Goal: Task Accomplishment & Management: Manage account settings

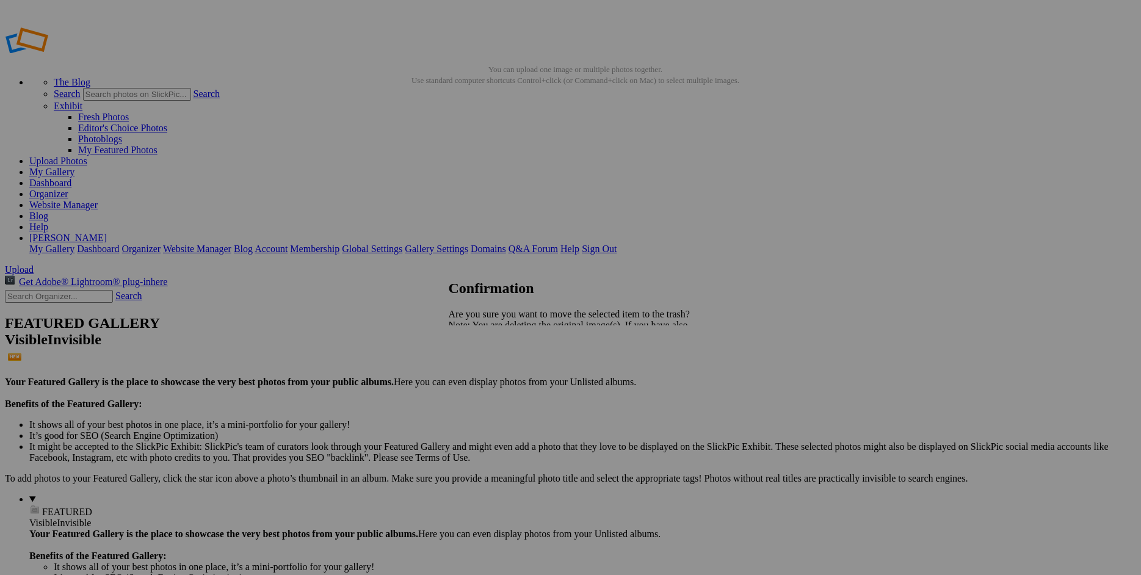
click at [490, 368] on span "Yes" at bounding box center [483, 368] width 14 height 10
drag, startPoint x: 190, startPoint y: 260, endPoint x: 183, endPoint y: 257, distance: 7.4
click at [98, 200] on link "Website Manager" at bounding box center [63, 205] width 68 height 10
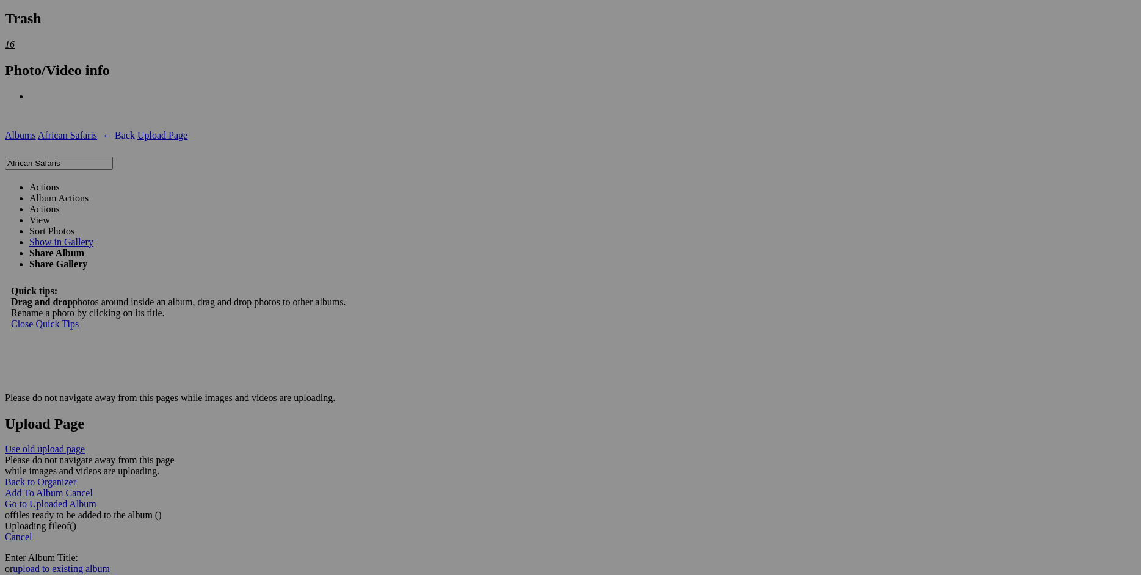
scroll to position [2247, 0]
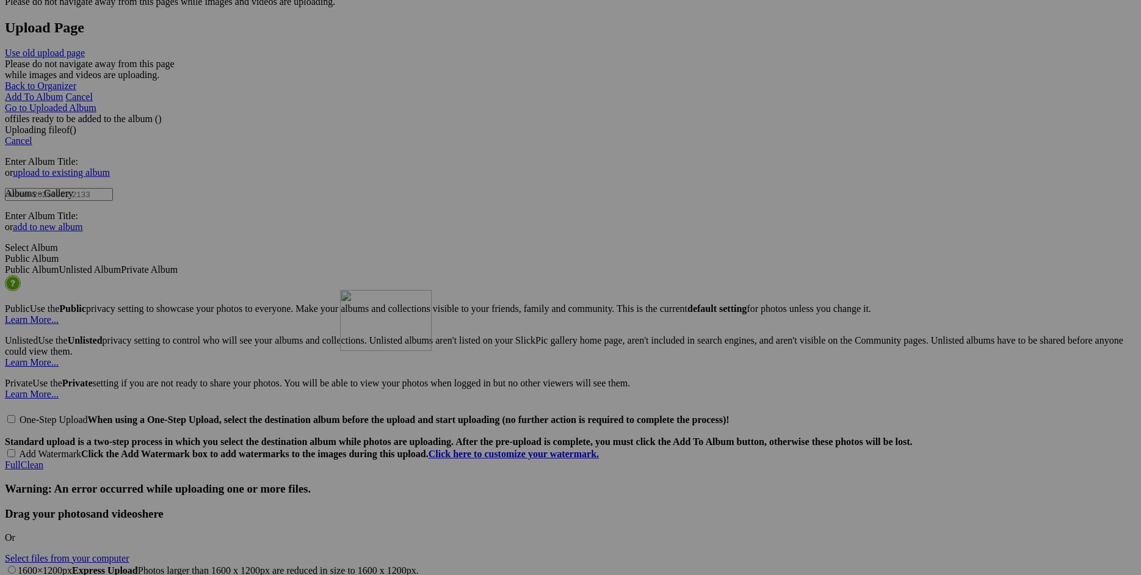
drag, startPoint x: 516, startPoint y: 397, endPoint x: 618, endPoint y: 399, distance: 102.0
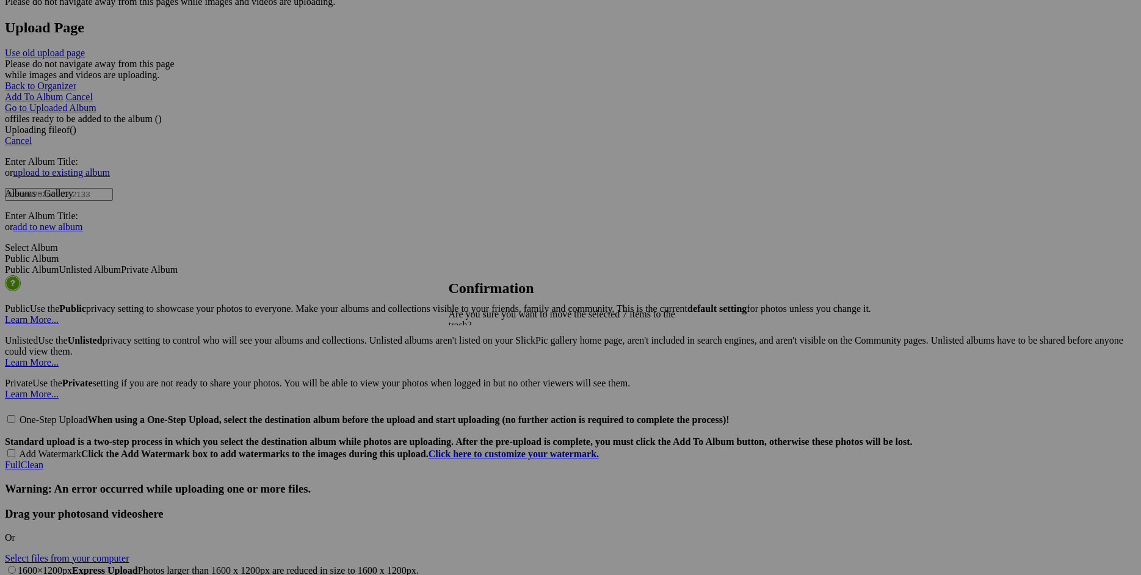
click at [490, 374] on span "Yes" at bounding box center [483, 379] width 14 height 10
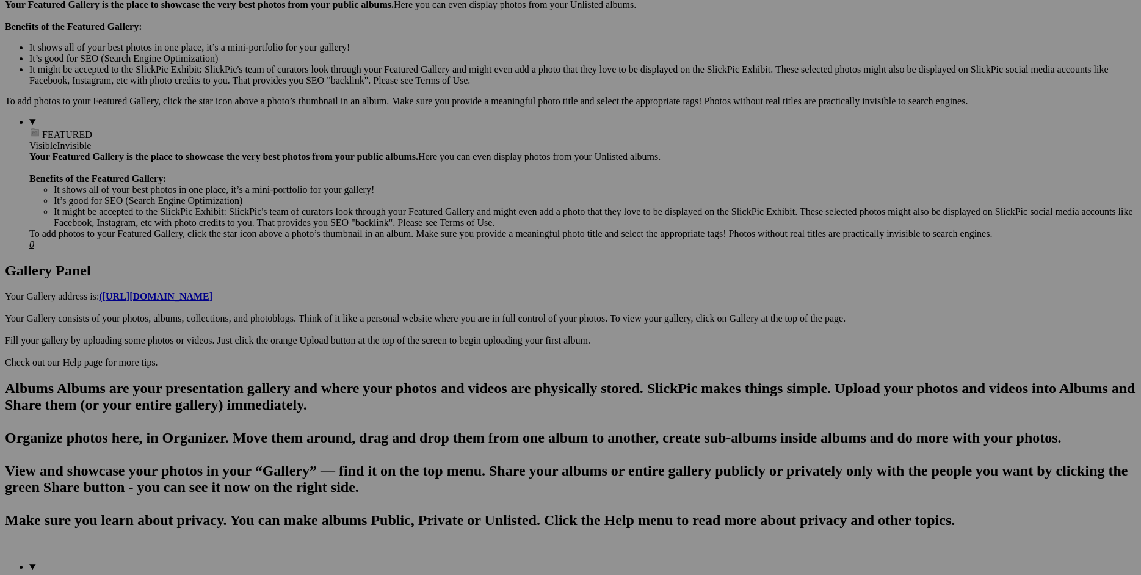
scroll to position [0, 0]
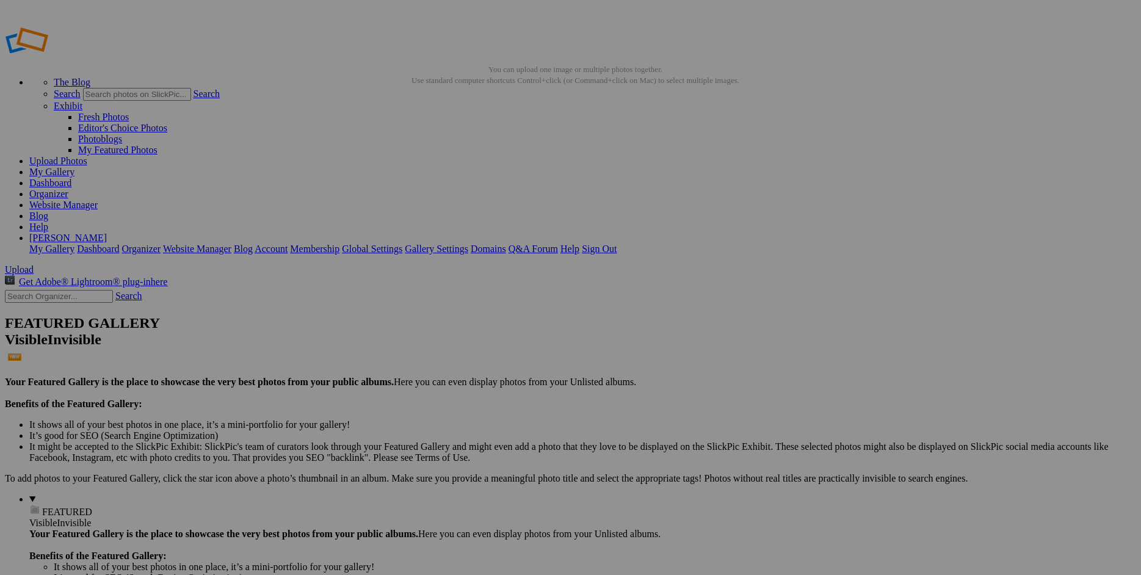
click at [98, 200] on link "Website Manager" at bounding box center [63, 205] width 68 height 10
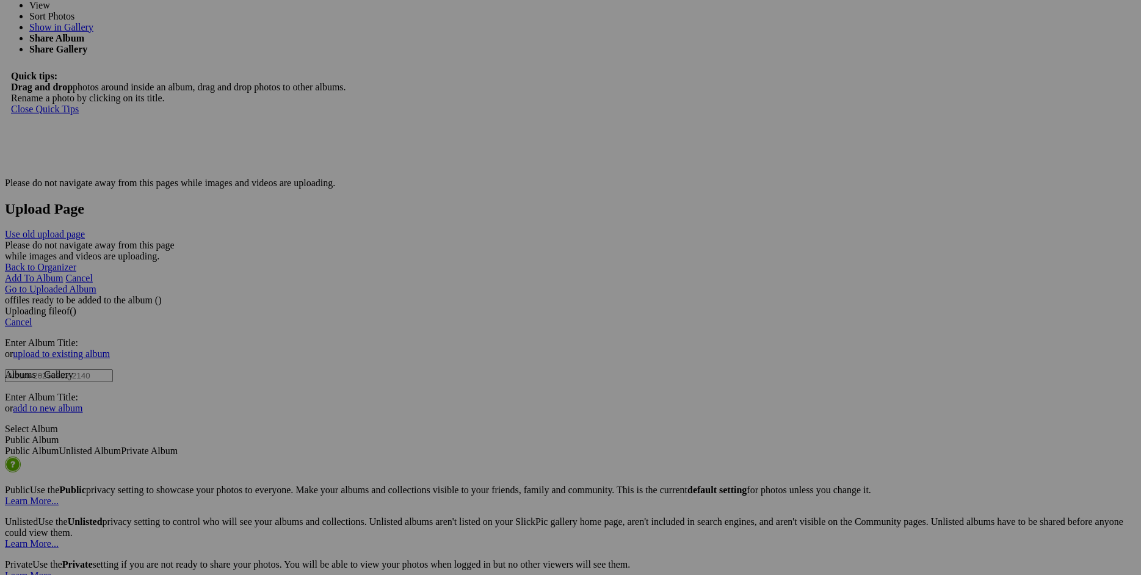
scroll to position [2110, 0]
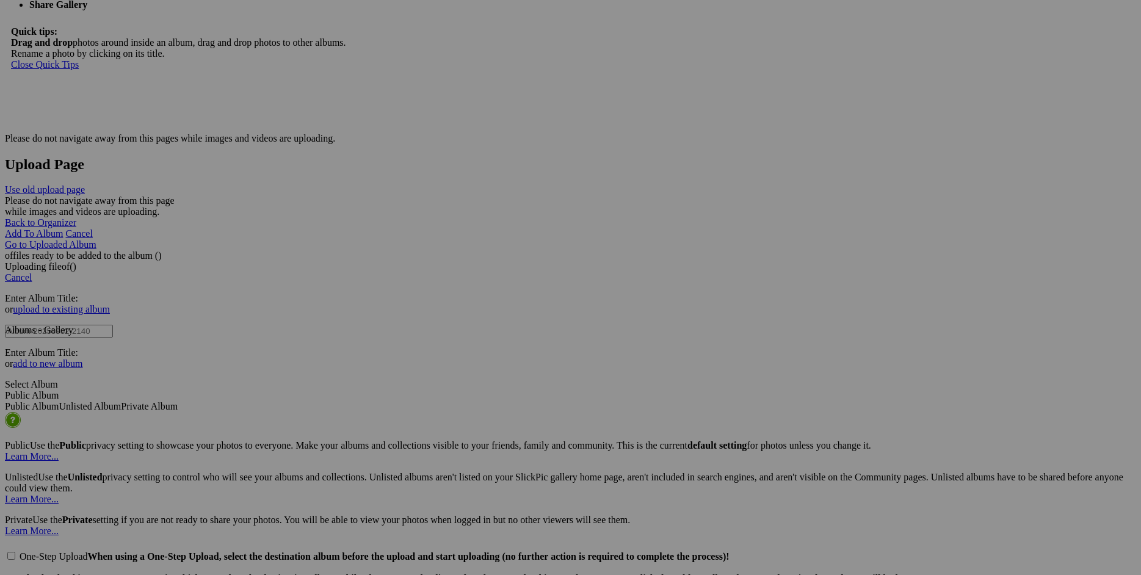
click at [490, 367] on span "Yes" at bounding box center [483, 368] width 14 height 10
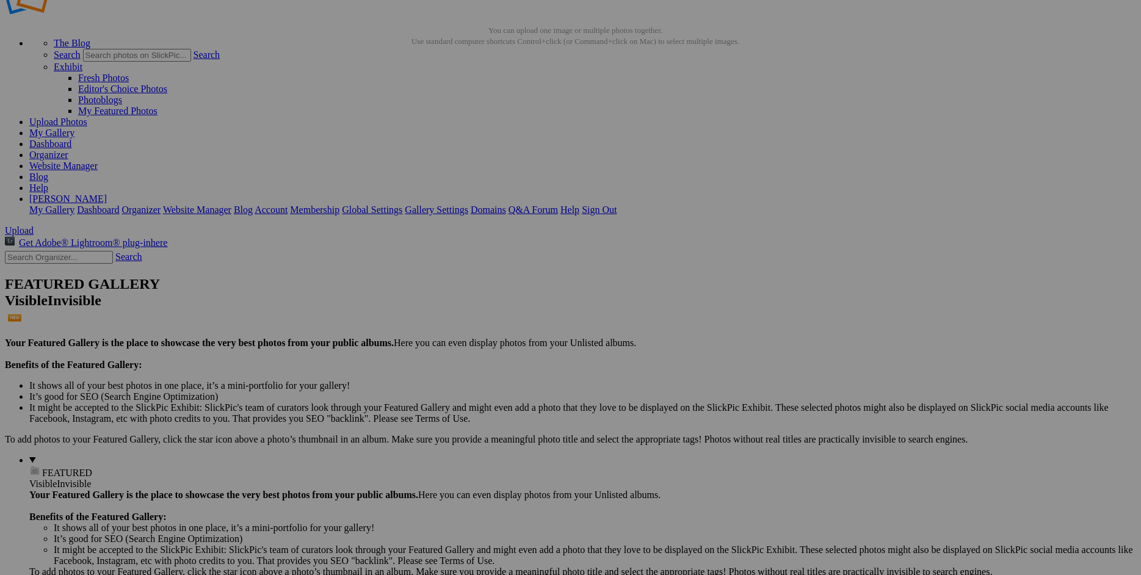
scroll to position [0, 0]
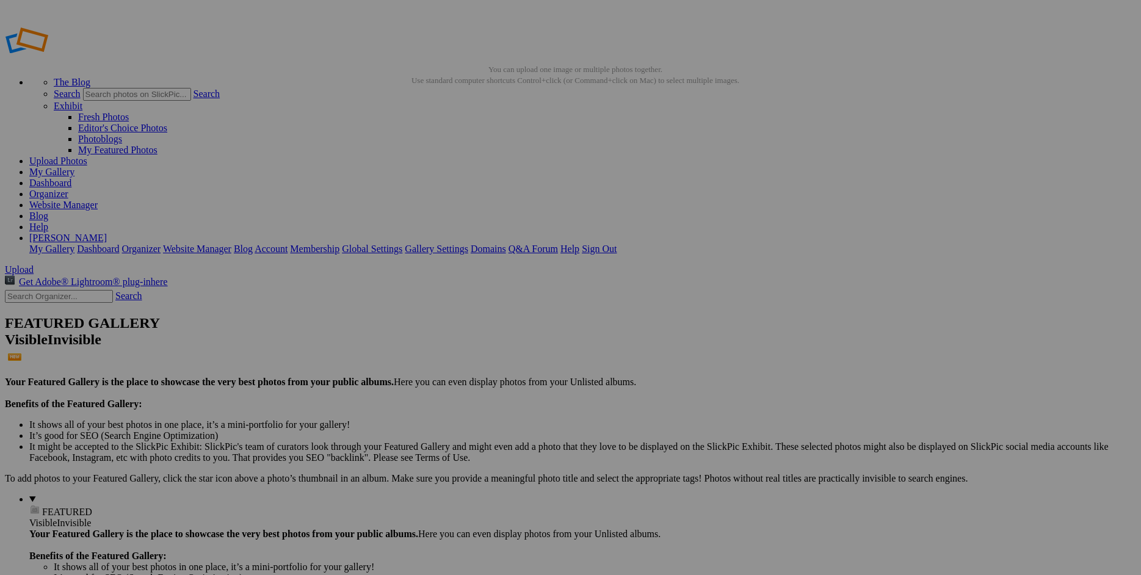
click at [98, 200] on link "Website Manager" at bounding box center [63, 205] width 68 height 10
